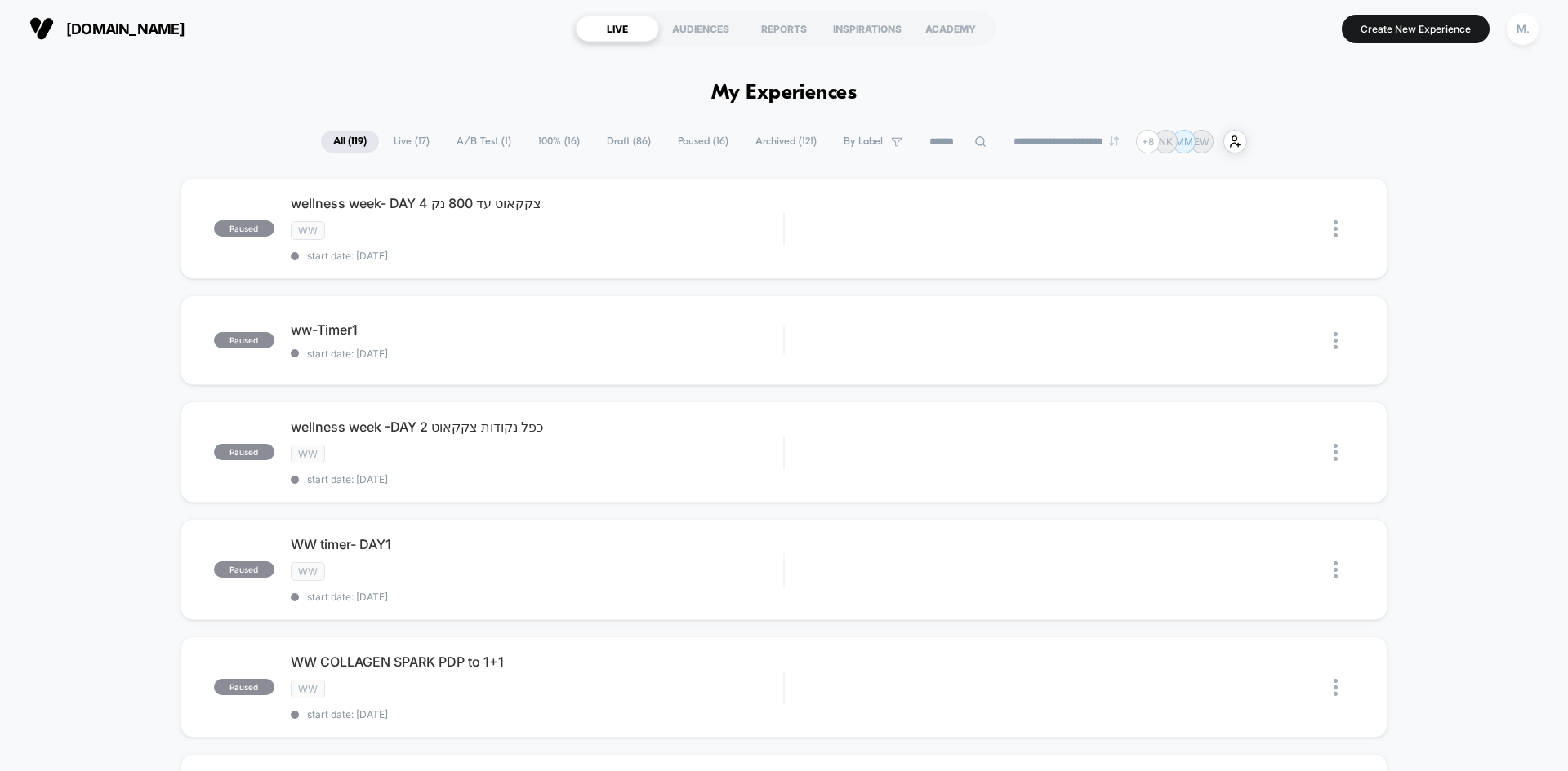
click at [398, 141] on span "Live ( 17 )" at bounding box center [411, 141] width 61 height 22
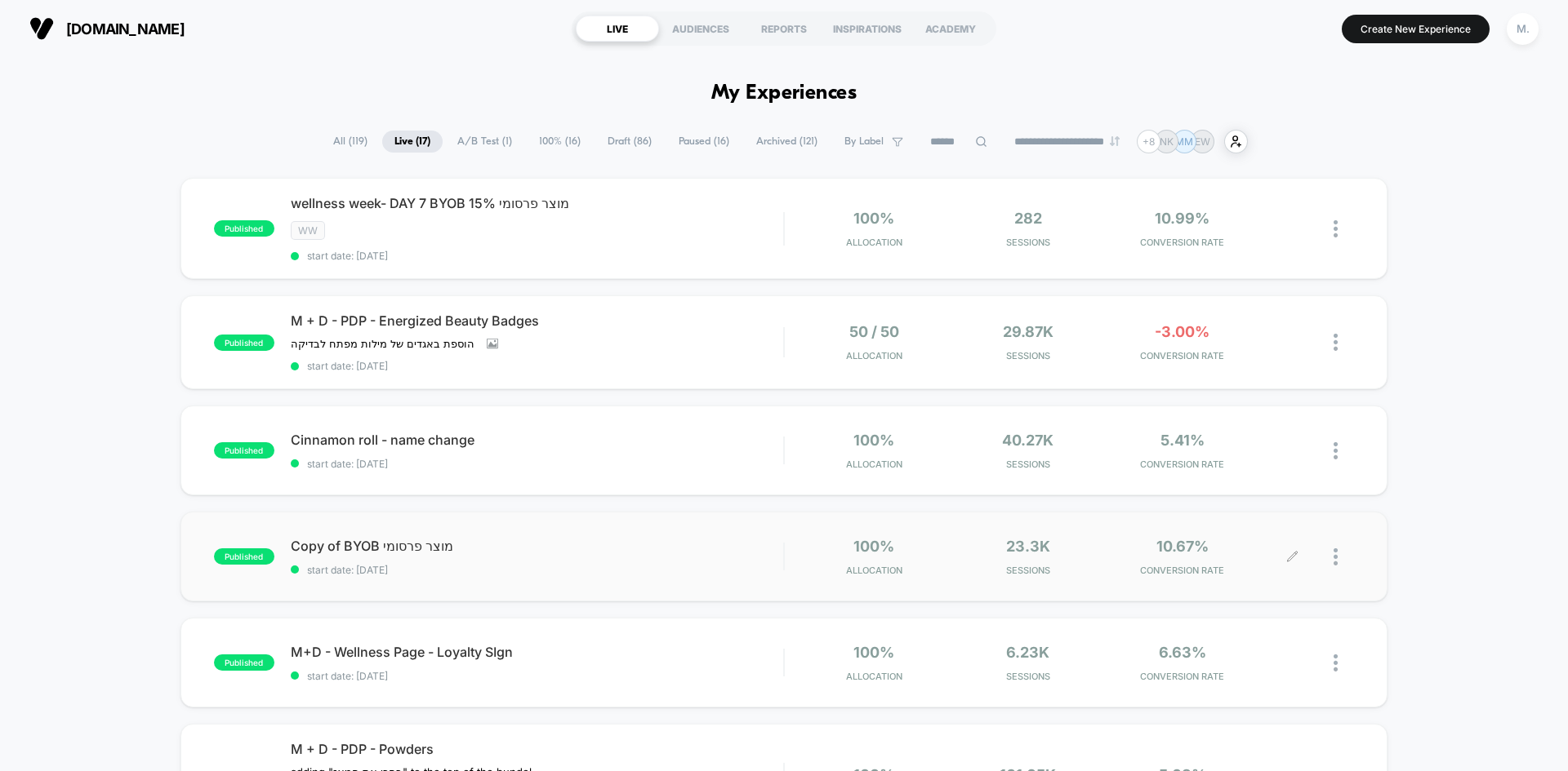
click at [1330, 560] on div at bounding box center [1323, 557] width 61 height 38
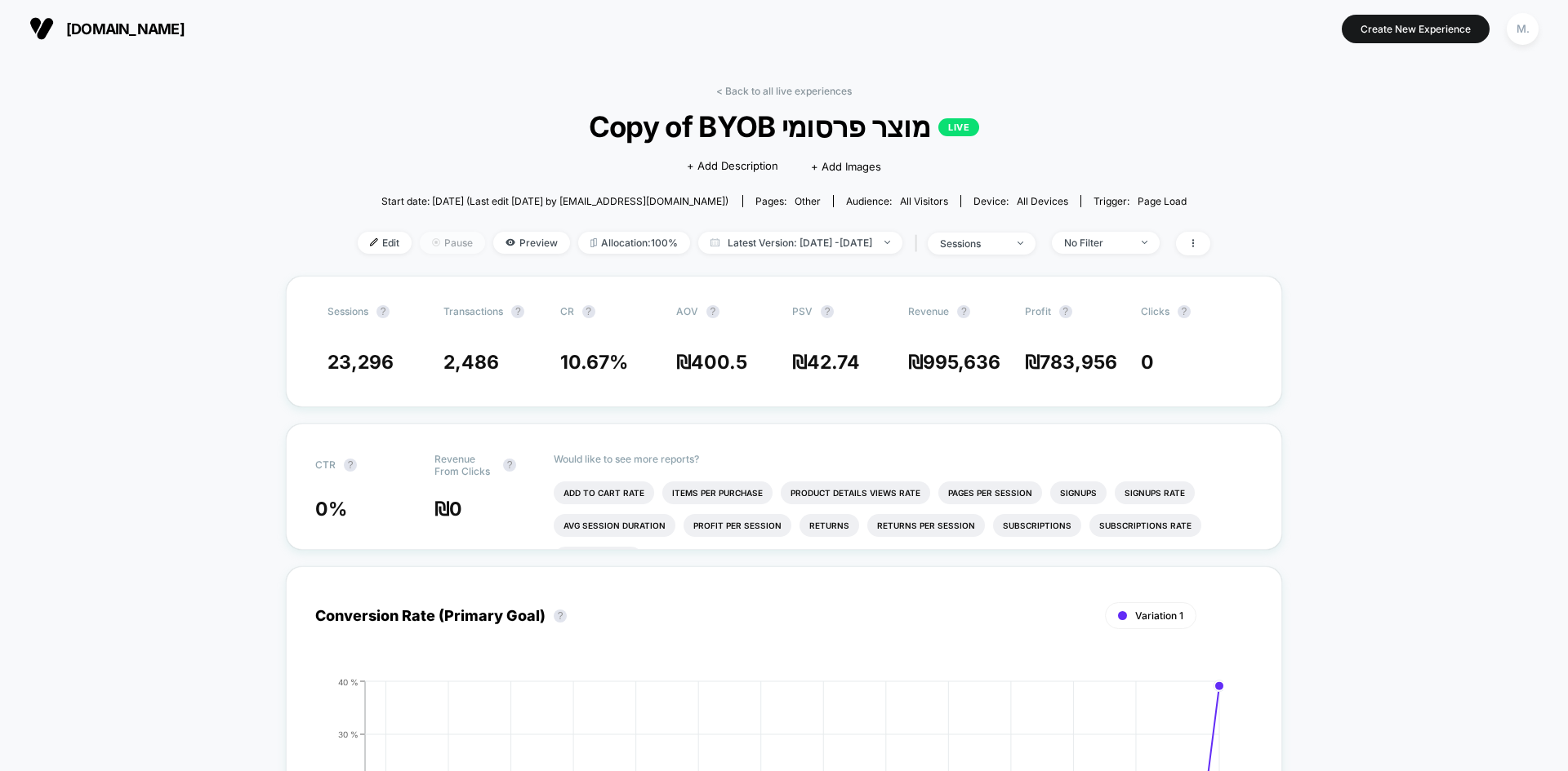
click at [420, 245] on span "Pause" at bounding box center [452, 243] width 65 height 22
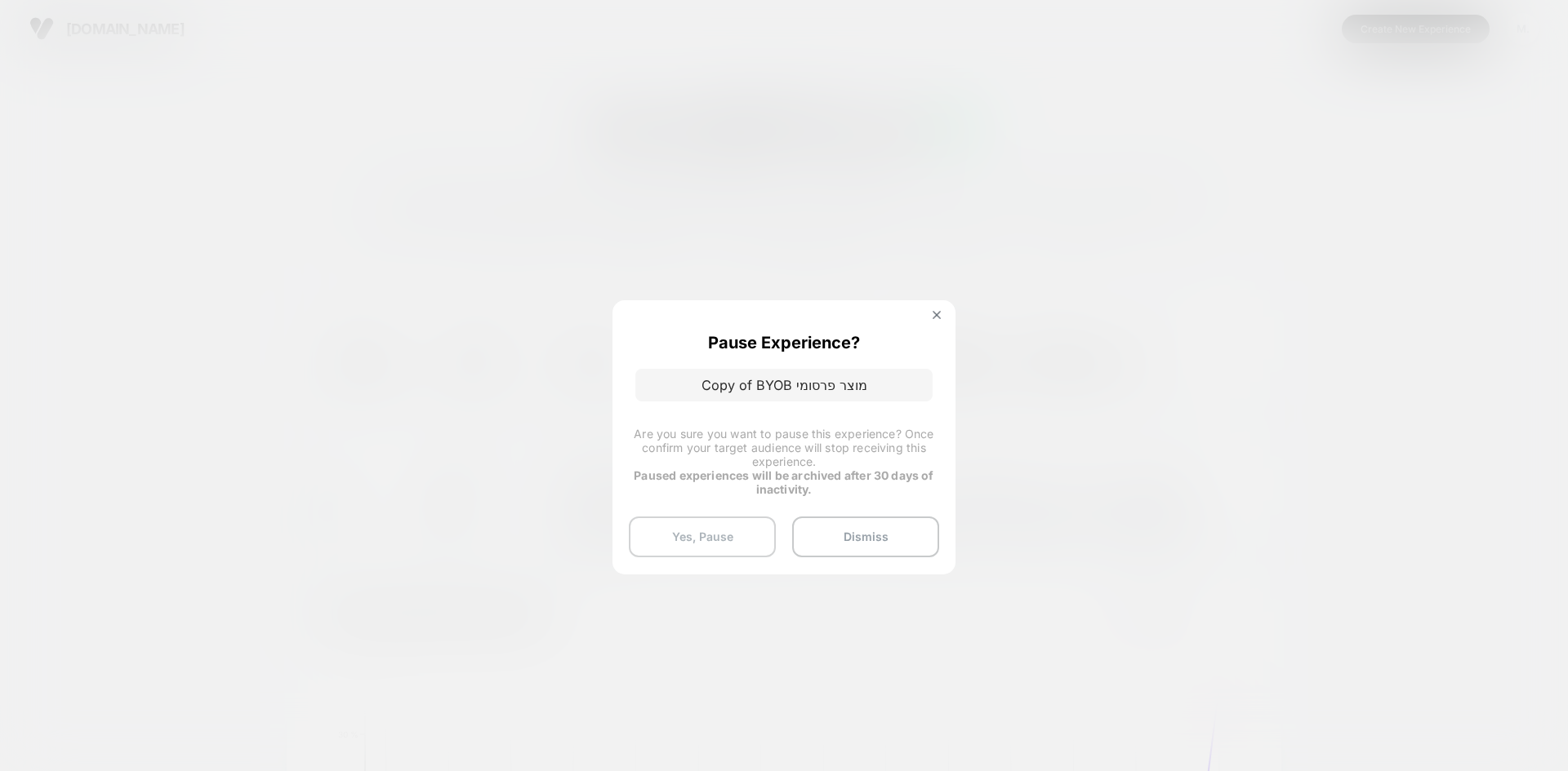
click at [723, 554] on button "Yes, Pause" at bounding box center [703, 537] width 147 height 41
